Goal: Navigation & Orientation: Find specific page/section

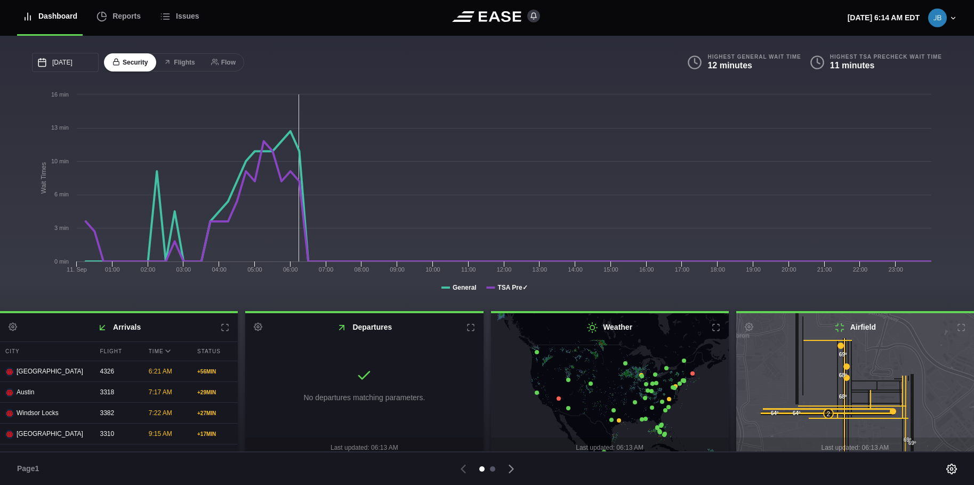
click at [492, 467] on div at bounding box center [492, 468] width 5 height 5
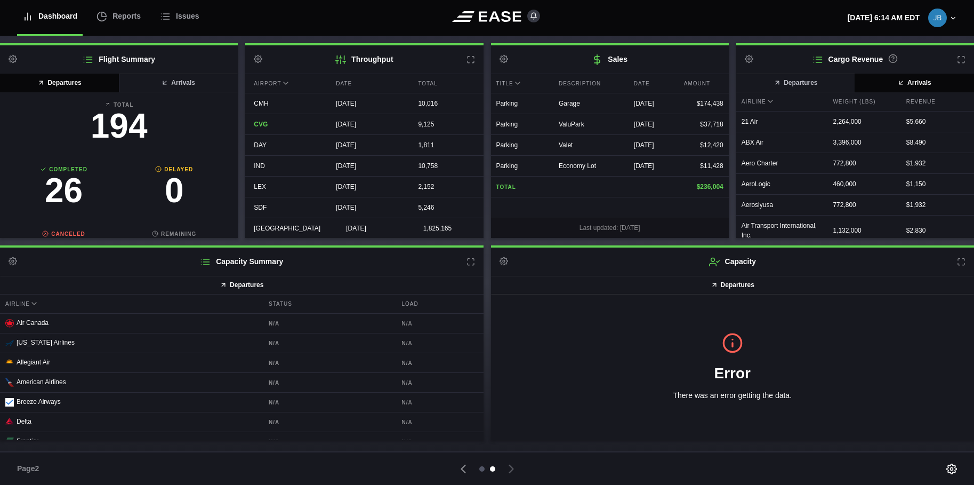
click at [480, 468] on div at bounding box center [481, 468] width 5 height 5
